Goal: Check status: Check status

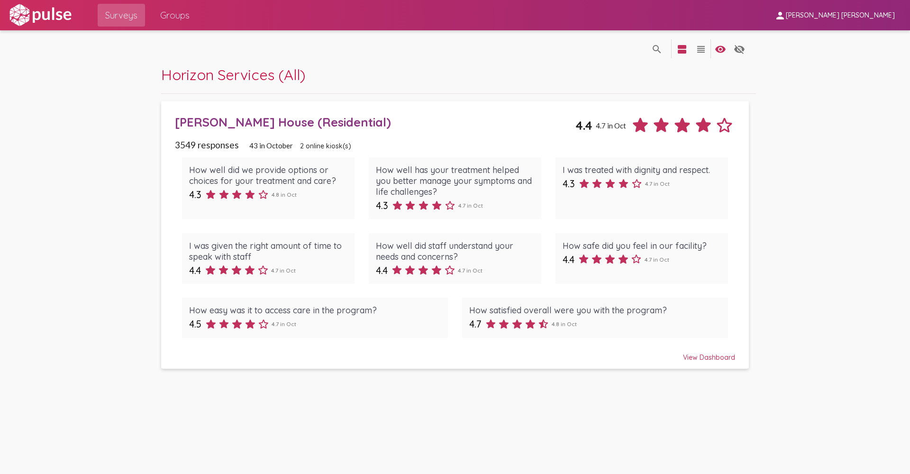
click at [717, 353] on div "View Dashboard" at bounding box center [455, 353] width 560 height 17
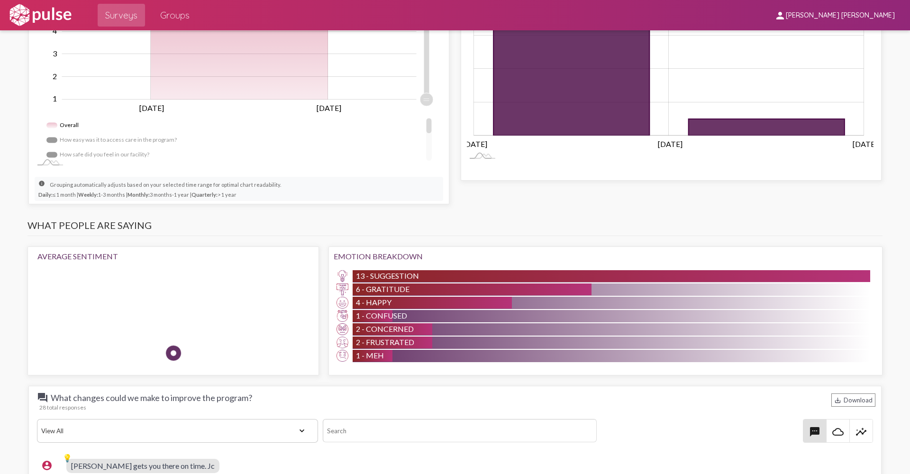
scroll to position [569, 0]
